Goal: Use online tool/utility: Utilize a website feature to perform a specific function

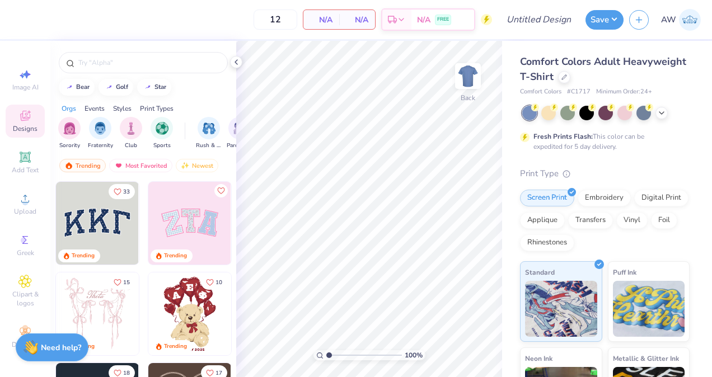
click at [287, 18] on input "12" at bounding box center [276, 20] width 44 height 20
type input "1"
click at [662, 110] on icon at bounding box center [661, 113] width 9 height 9
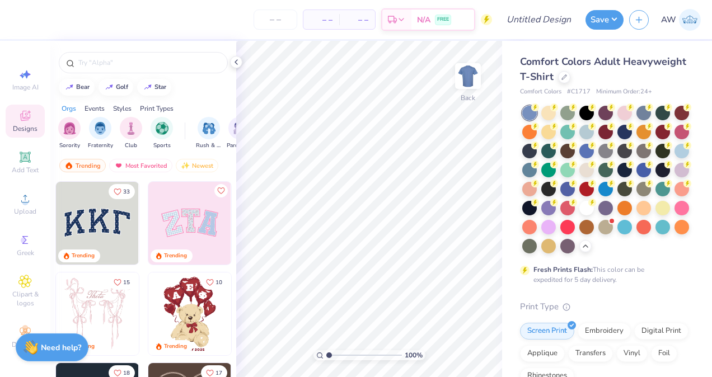
click at [579, 216] on div at bounding box center [586, 208] width 15 height 15
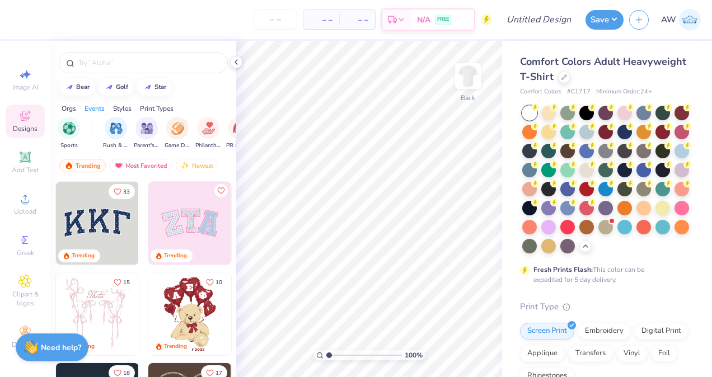
scroll to position [0, 93]
click at [209, 125] on img "filter for Philanthropy" at bounding box center [208, 128] width 13 height 13
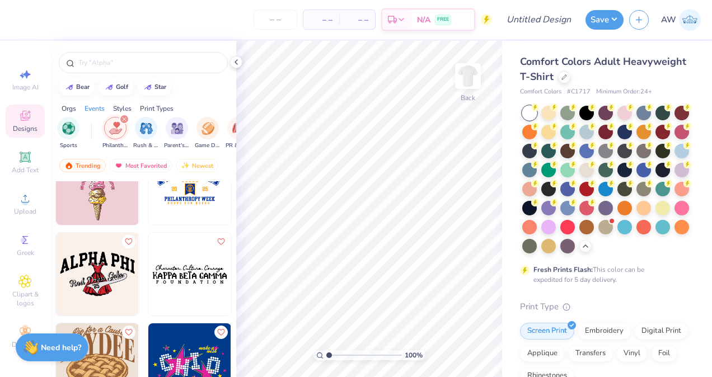
scroll to position [3849, 0]
click at [124, 120] on icon "filter for Philanthropy" at bounding box center [124, 119] width 3 height 3
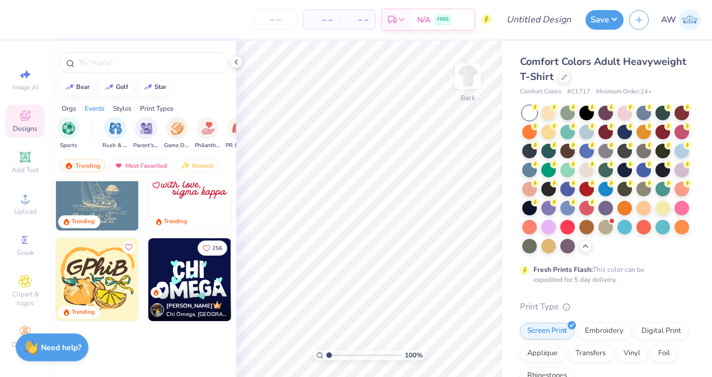
scroll to position [1213, 0]
click at [124, 107] on div "Styles" at bounding box center [122, 109] width 18 height 10
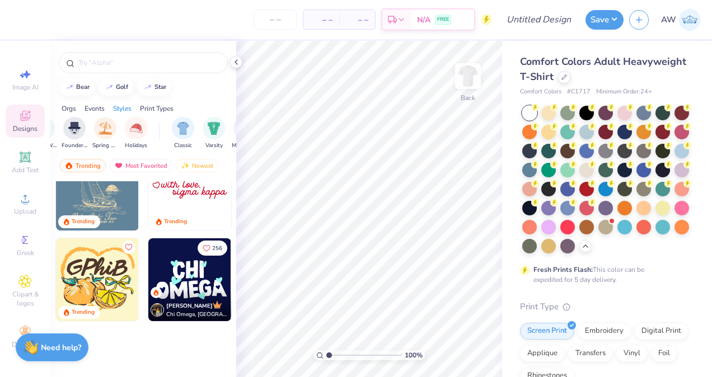
scroll to position [0, 587]
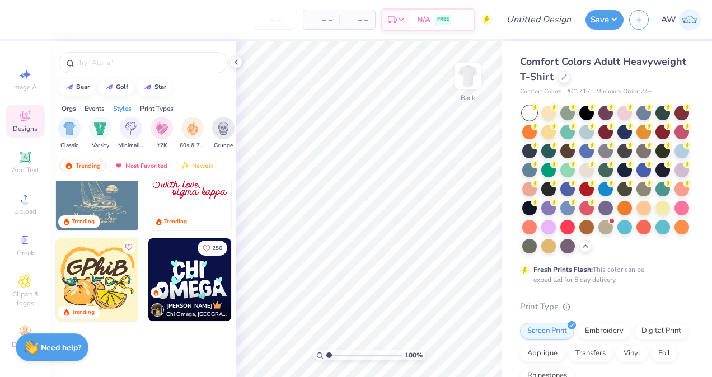
click at [129, 127] on img "filter for Minimalist" at bounding box center [131, 128] width 12 height 13
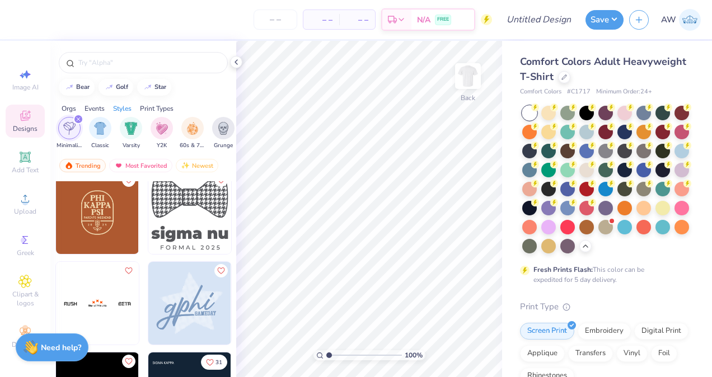
scroll to position [734, 0]
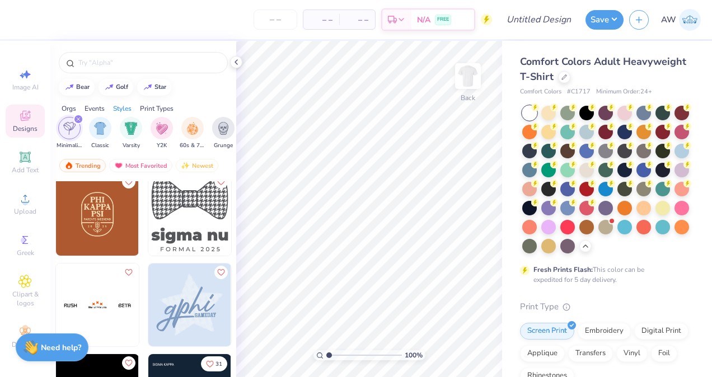
click at [86, 213] on img at bounding box center [97, 214] width 83 height 83
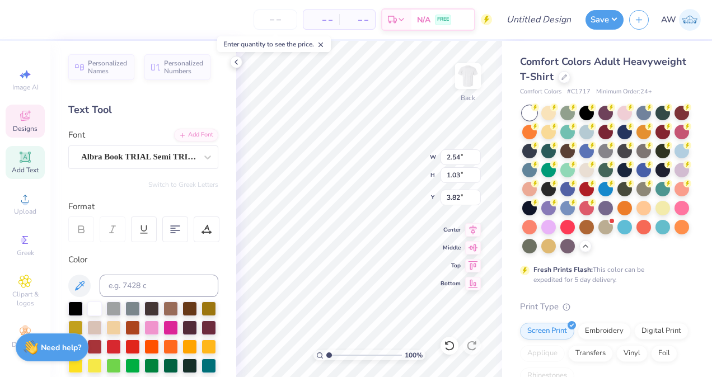
scroll to position [9, 3]
type textarea "COMMON"
type input "4.85"
type input "1.05"
type input "5.08"
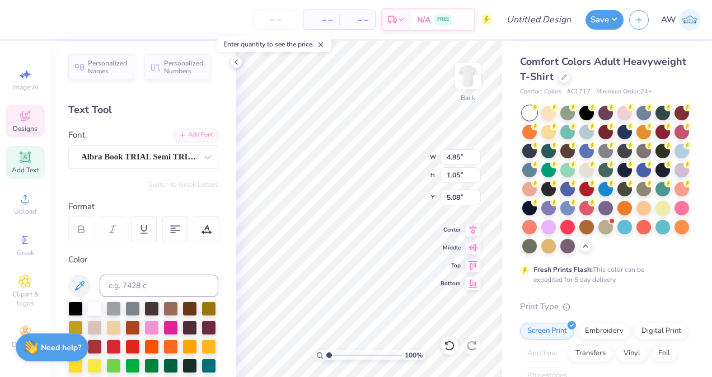
scroll to position [9, 1]
type textarea "LEADERS"
type input "2.19"
type input "1.07"
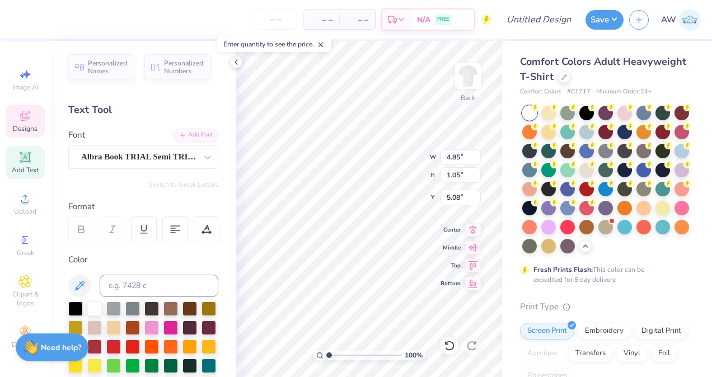
type input "6.35"
type textarea "REREAT"
click at [413, 149] on div "100 % Back W 2.19 2.19 " H 1.07 1.07 " Y 6.35 6.35 " Center Middle Top Bottom" at bounding box center [369, 209] width 266 height 336
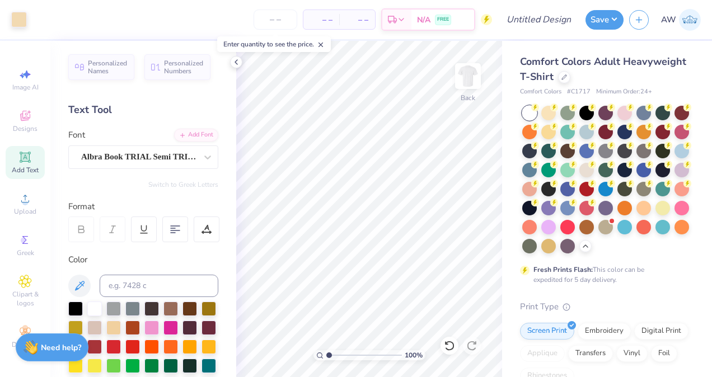
click at [675, 120] on div at bounding box center [682, 113] width 15 height 15
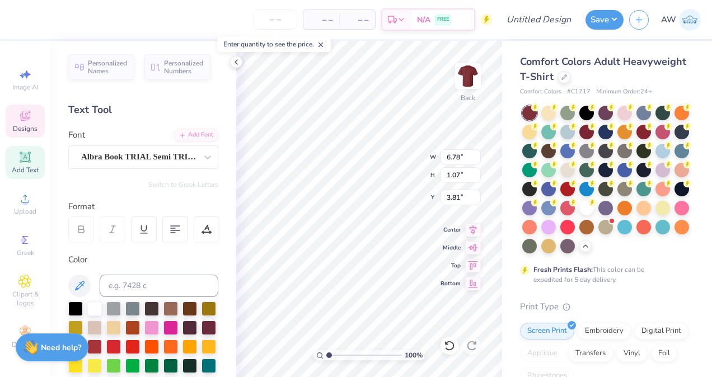
type input "4.64"
type input "0.73"
type input "4.14"
type input "6.69"
type input "1.07"
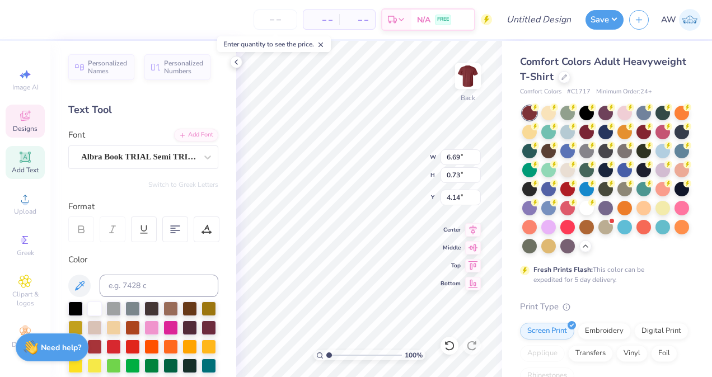
type input "5.07"
type input "5.19"
type input "0.83"
type input "5.31"
type input "5.88"
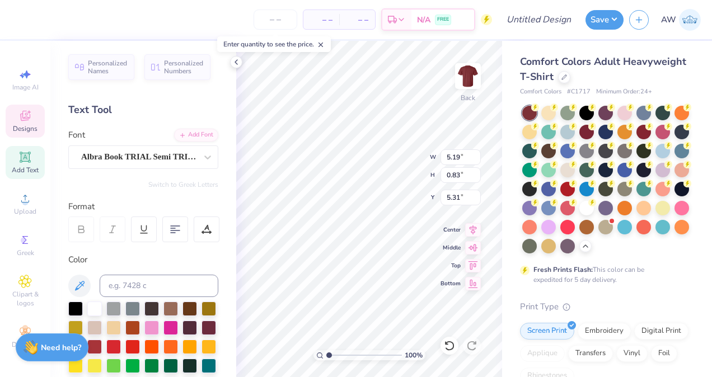
type input "1.05"
type input "6.36"
type input "4.38"
type input "0.78"
type input "6.19"
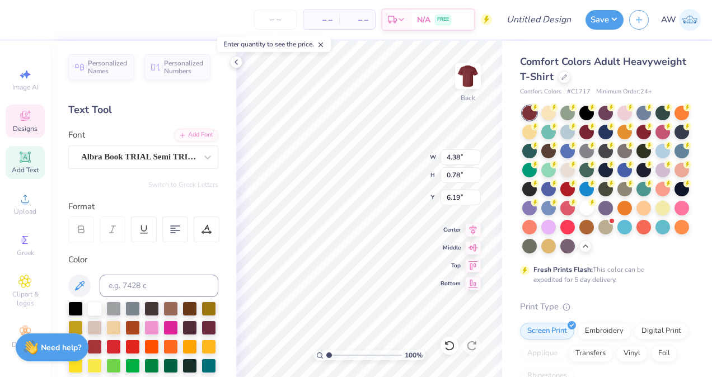
type input "5.19"
type input "0.83"
type input "5.09"
type input "4.64"
type input "0.73"
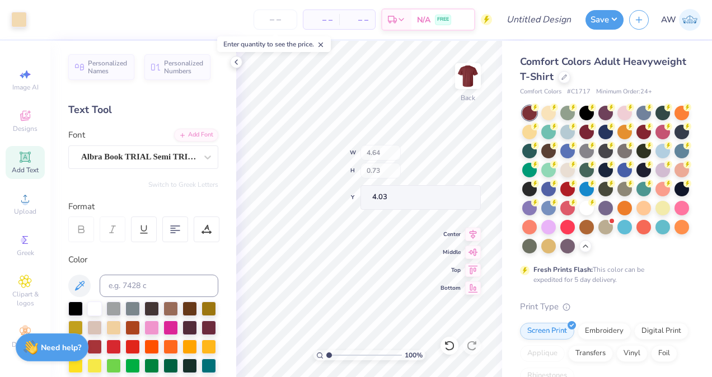
type input "4.26"
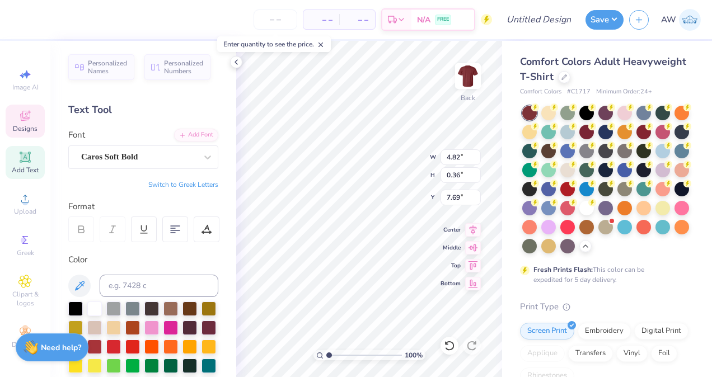
scroll to position [9, 3]
type textarea "P"
type textarea "LUC CAMPUS MINISTRY"
